Goal: Find specific page/section: Find specific page/section

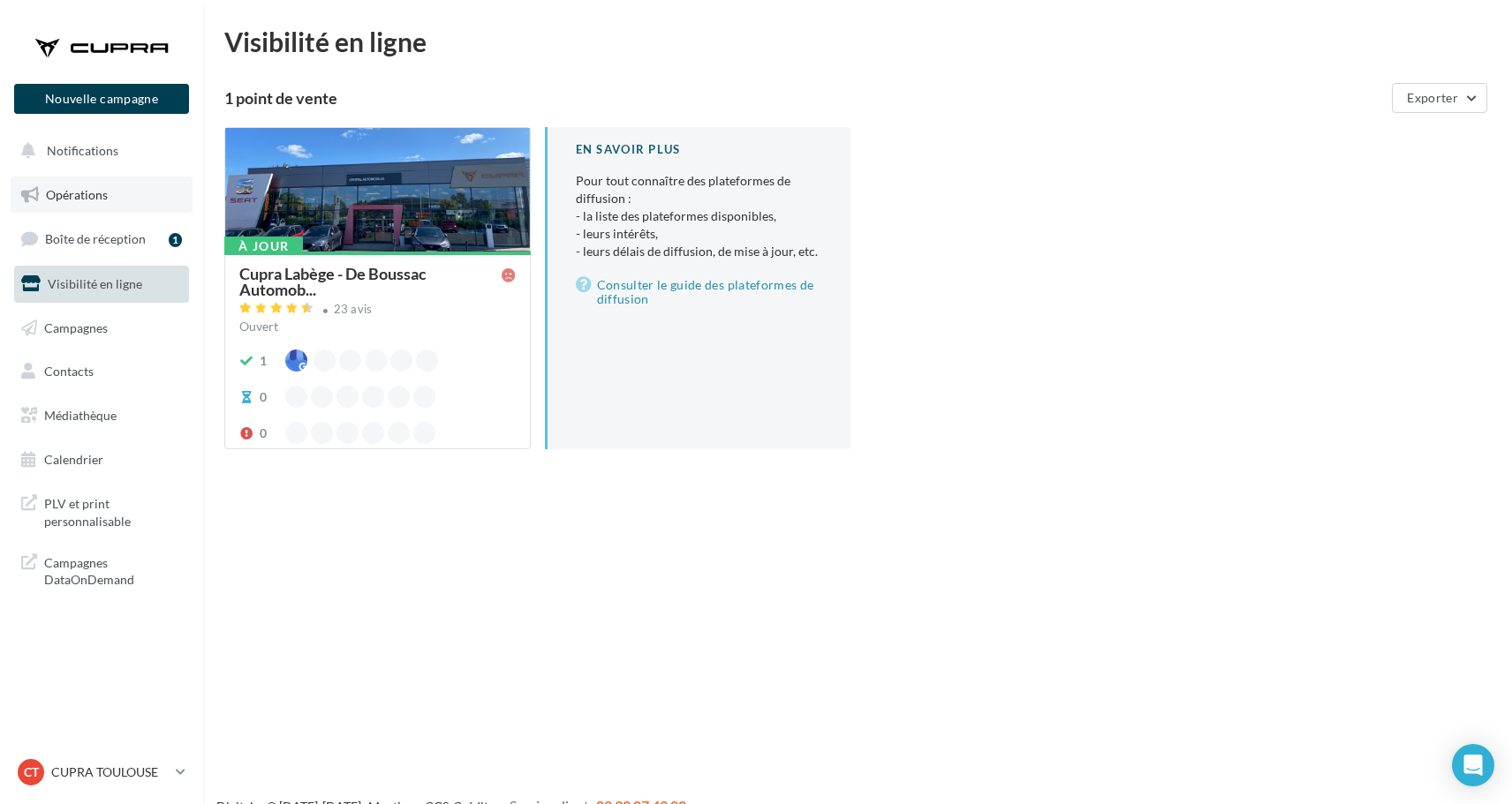
click at [98, 193] on span "Opérations" at bounding box center [76, 195] width 62 height 15
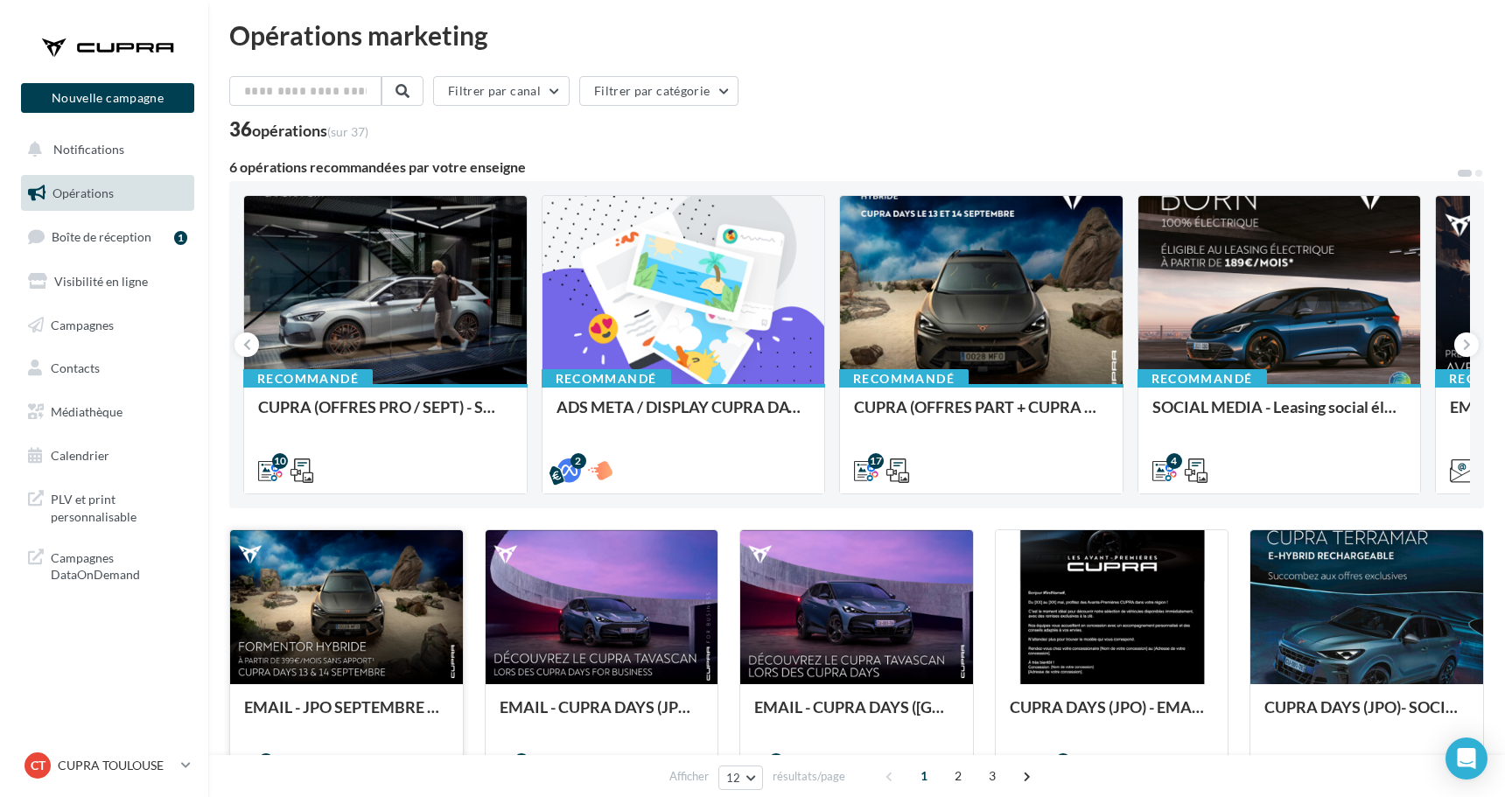
scroll to position [8, 0]
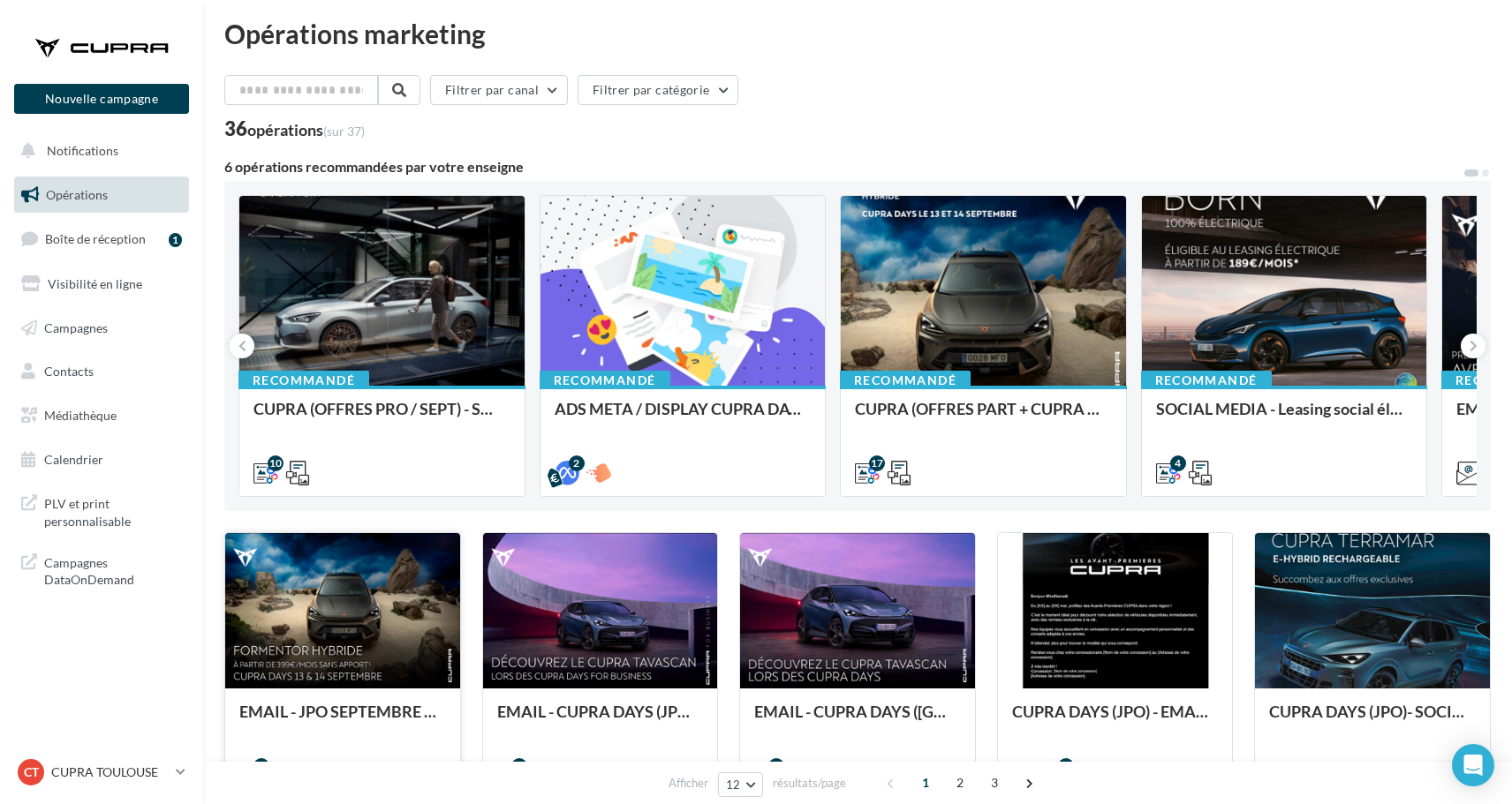
click at [353, 603] on div at bounding box center [343, 611] width 235 height 158
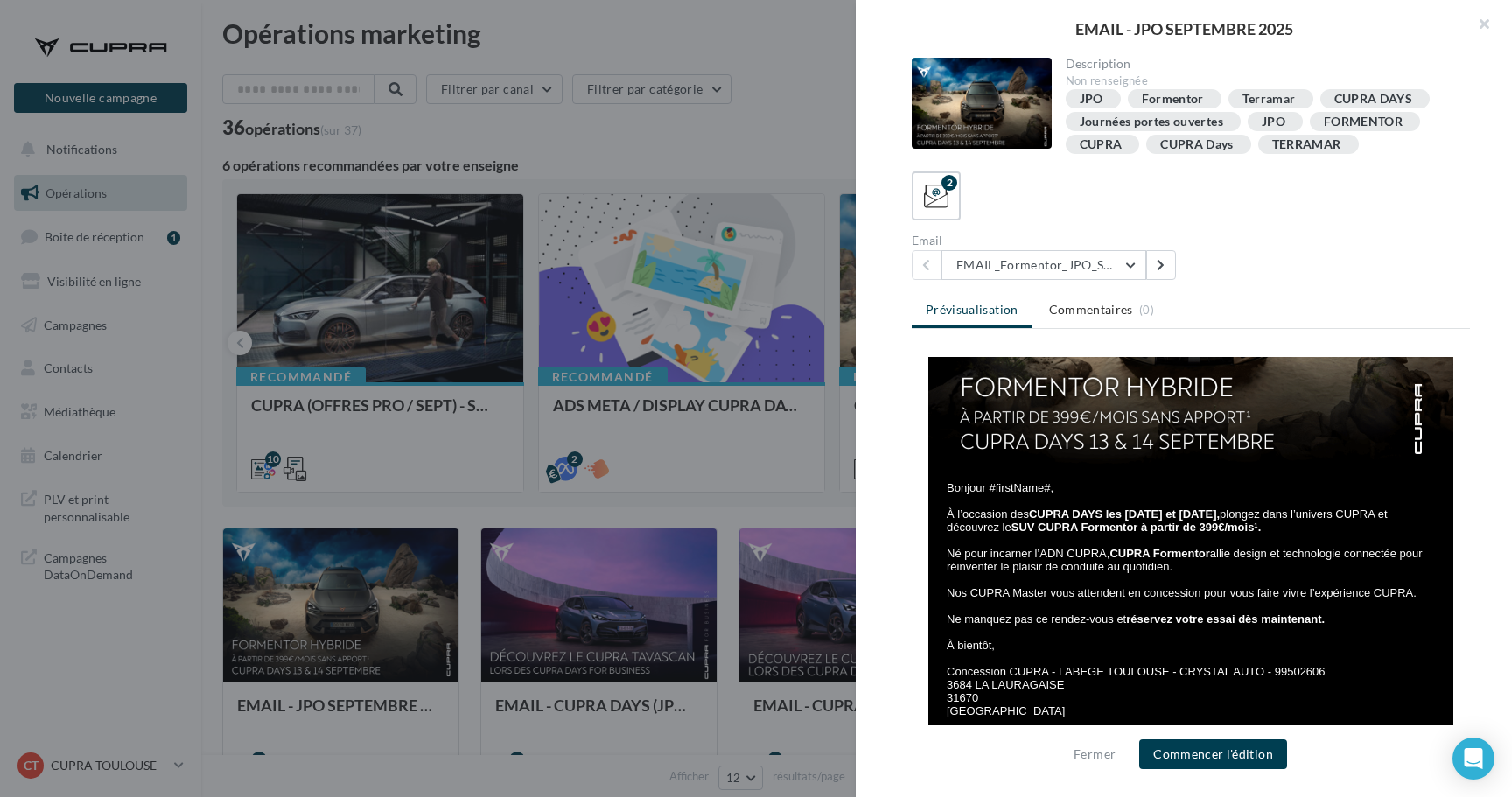
scroll to position [217, 0]
click at [1012, 527] on strong "SUV CUPRA Formentor à partir de 399€/mois¹." at bounding box center [1137, 527] width 250 height 13
drag, startPoint x: 1011, startPoint y: 527, endPoint x: 1246, endPoint y: 522, distance: 235.1
click at [1246, 522] on strong "SUV CUPRA Formentor à partir de 399€/mois¹." at bounding box center [1137, 527] width 250 height 13
copy strong "SUV CUPRA Formentor à partir de 399€/mois"
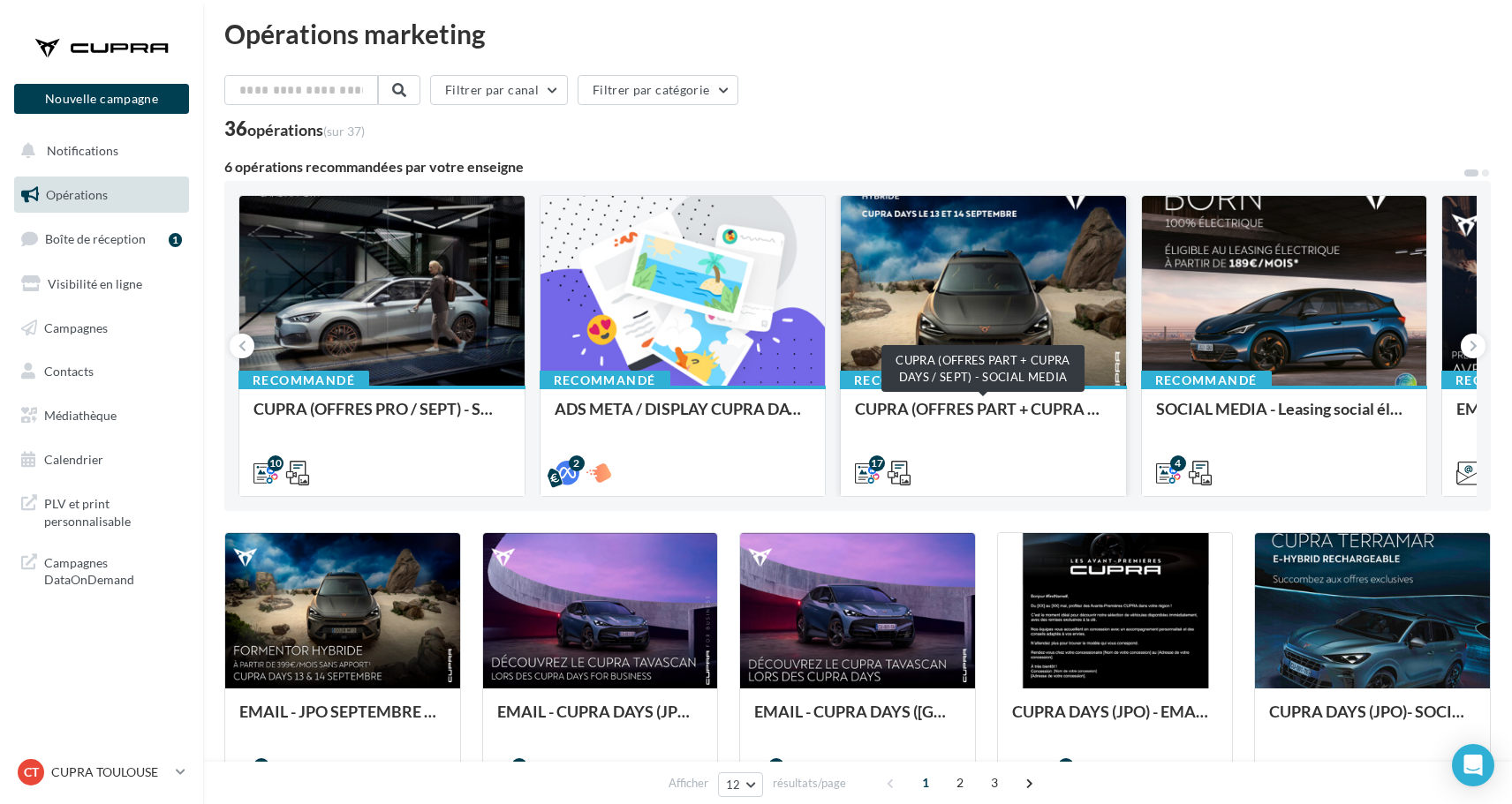
click at [1014, 424] on div "CUPRA (OFFRES PART + CUPRA DAYS / SEPT) - SOCIAL MEDIA" at bounding box center [983, 417] width 257 height 35
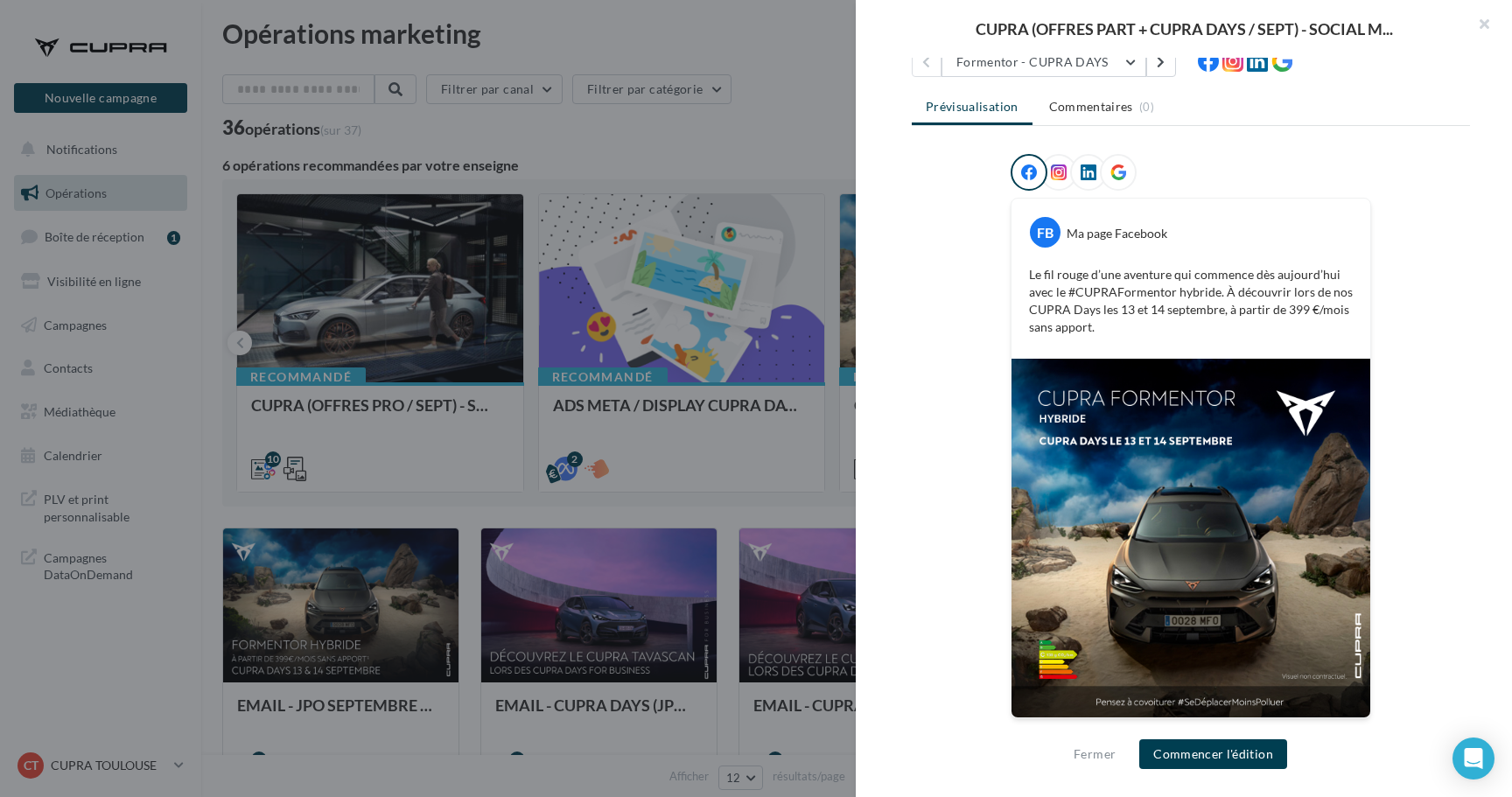
scroll to position [193, 0]
